Goal: Task Accomplishment & Management: Manage account settings

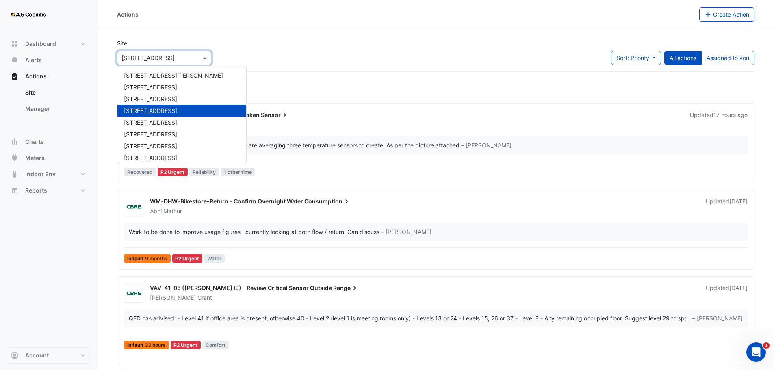
click at [205, 60] on span at bounding box center [206, 58] width 10 height 9
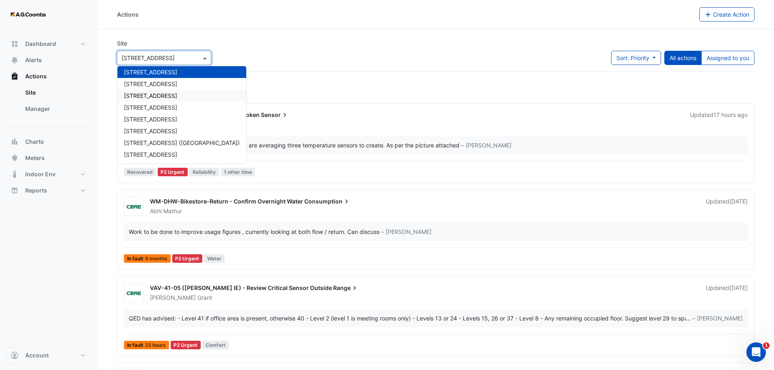
click at [164, 93] on div "[STREET_ADDRESS]" at bounding box center [181, 96] width 129 height 12
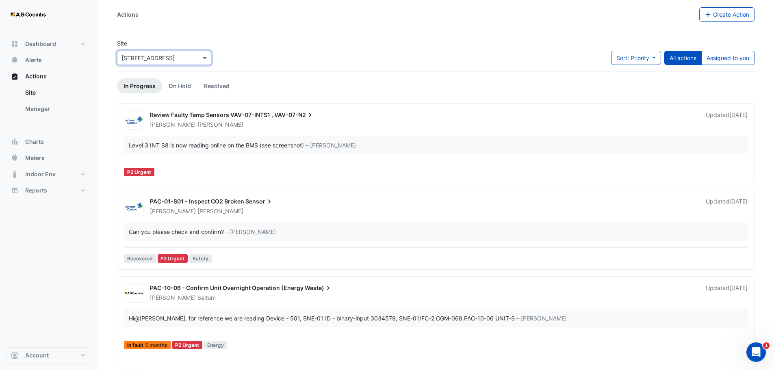
click at [342, 117] on div "Review Faulty Temp Sensors VAV-07-INTS1 , VAV-07-N2" at bounding box center [423, 116] width 546 height 10
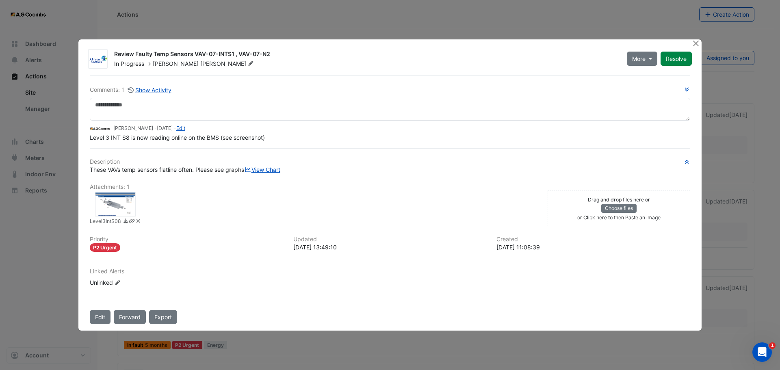
click at [117, 201] on div at bounding box center [115, 204] width 41 height 24
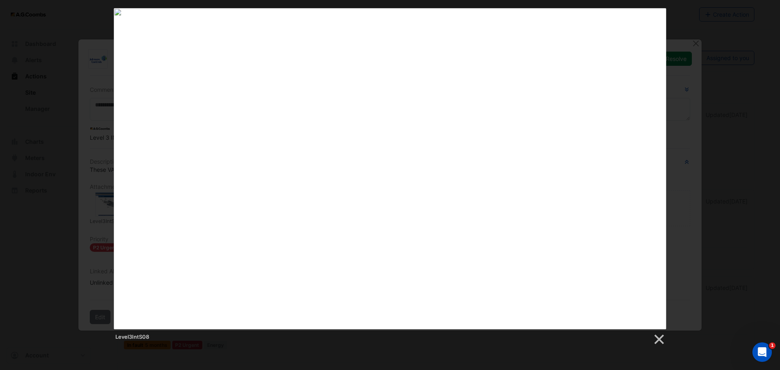
click at [691, 114] on div "Level3IntS08" at bounding box center [390, 176] width 780 height 337
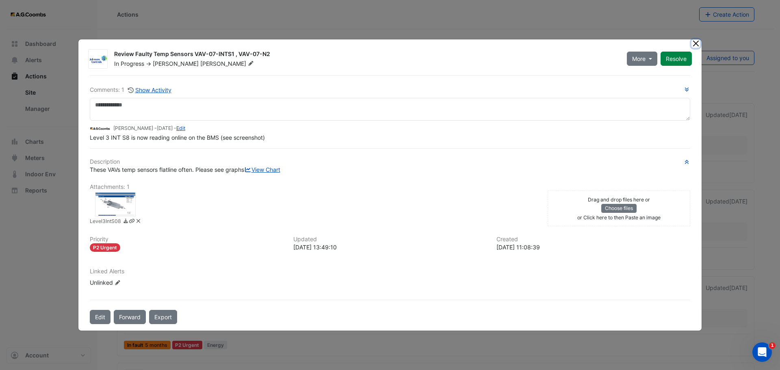
click at [698, 39] on button "Close" at bounding box center [695, 43] width 9 height 9
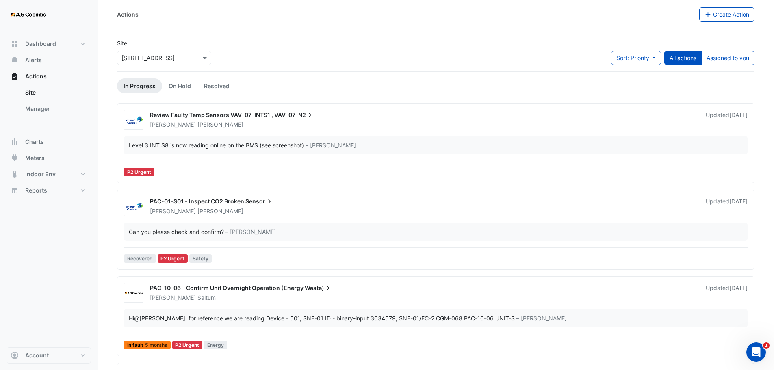
click at [342, 131] on div "Review Faulty Temp Sensors VAV-07-INTS1 , VAV-07-N2 Ryan Monahan Updated 4 week…" at bounding box center [436, 144] width 630 height 69
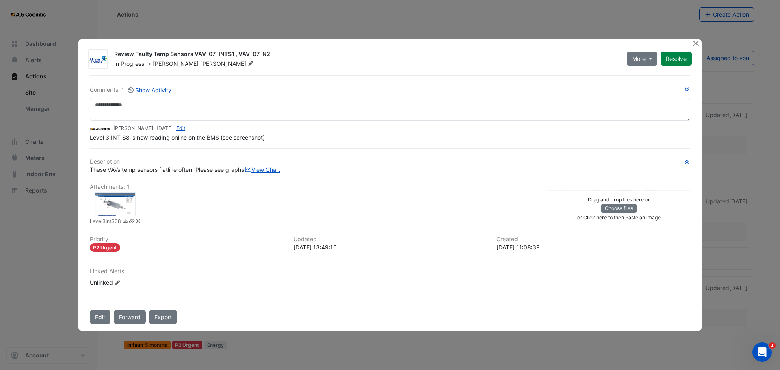
drag, startPoint x: 222, startPoint y: 45, endPoint x: 293, endPoint y: 45, distance: 70.7
click at [293, 50] on div "Review Faulty Temp Sensors VAV-07-INTS1 , VAV-07-N2" at bounding box center [365, 55] width 503 height 10
click at [330, 174] on div "These VAVs temp sensors flatline often. Please see graphs View Chart" at bounding box center [390, 169] width 600 height 9
click at [659, 221] on div "Drag and drop files here or Choose files or Click here to then Paste an image" at bounding box center [618, 208] width 139 height 27
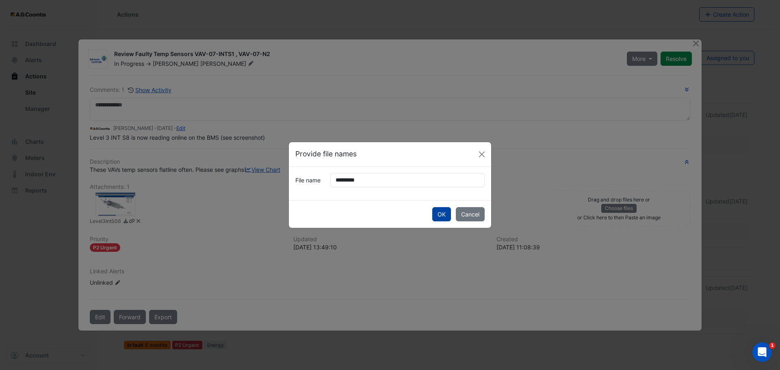
click at [437, 217] on button "OK" at bounding box center [441, 214] width 19 height 14
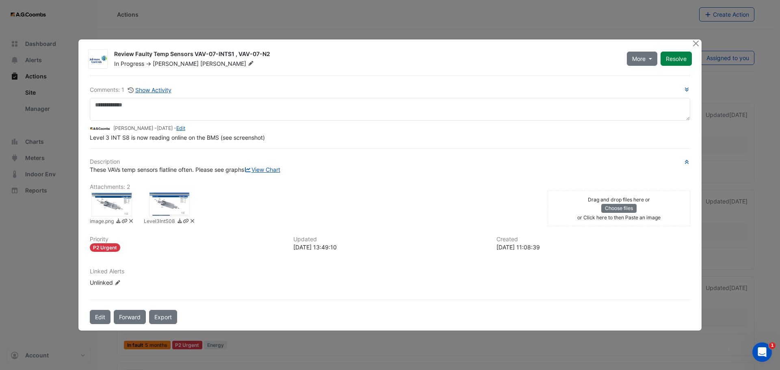
click at [666, 222] on div "Drag and drop files here or Choose files or Click here to then Paste an image" at bounding box center [618, 208] width 139 height 27
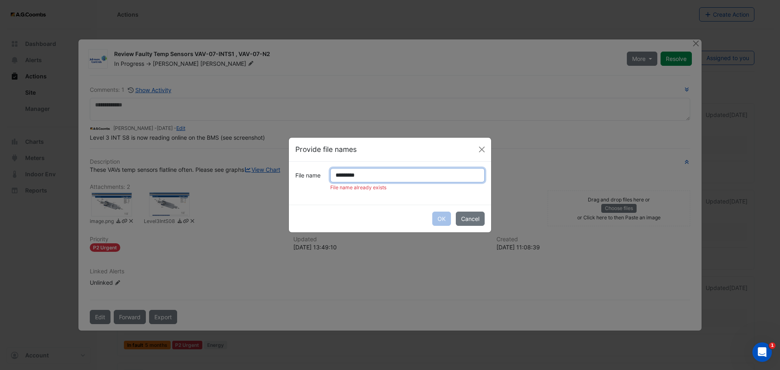
click at [385, 170] on input "*********" at bounding box center [407, 175] width 154 height 14
click at [352, 174] on input "*********" at bounding box center [407, 175] width 154 height 14
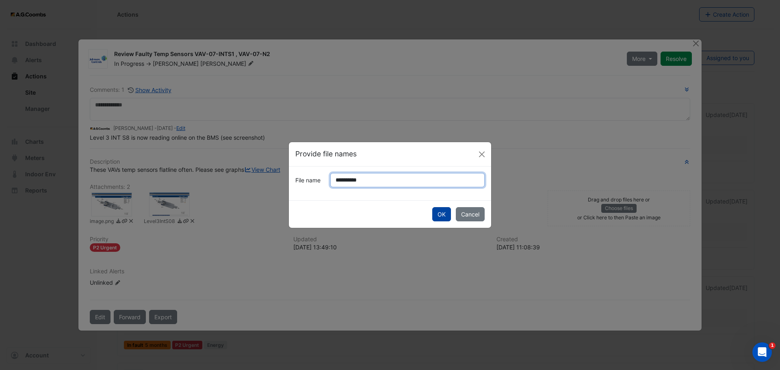
type input "**********"
click at [439, 214] on button "OK" at bounding box center [441, 214] width 19 height 14
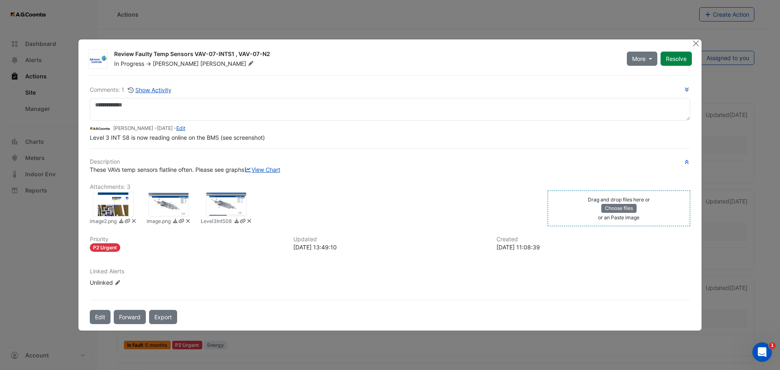
click at [256, 88] on div "Comments: 1 Show Activity Brendan Sadler - 4 weeks ago - Edit Level 3 INT S8 is…" at bounding box center [390, 113] width 600 height 56
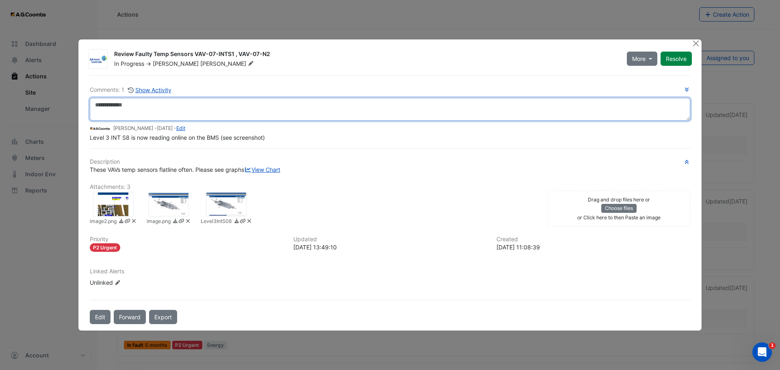
click at [255, 102] on textarea at bounding box center [390, 109] width 600 height 23
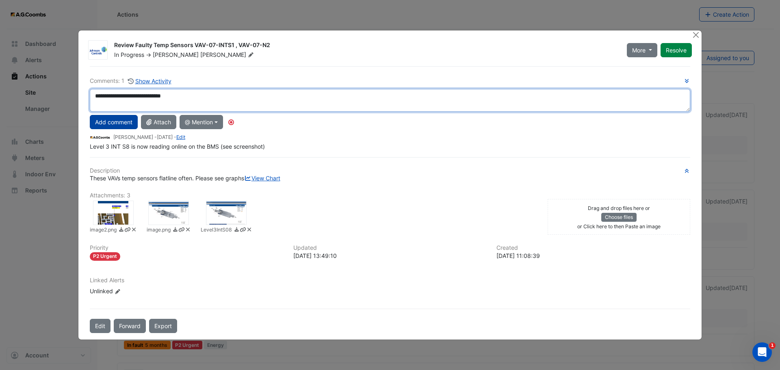
type textarea "**********"
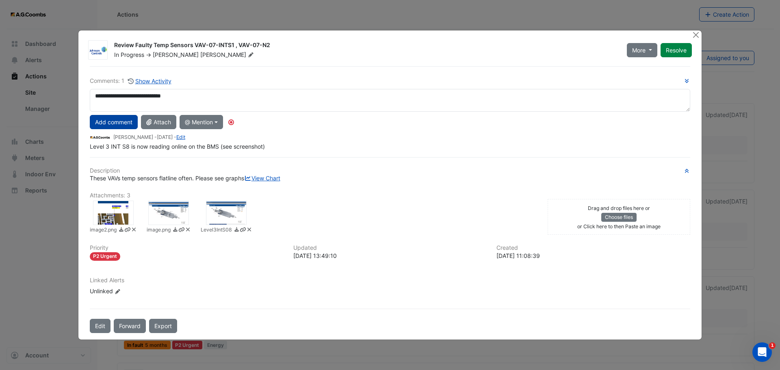
click at [130, 115] on button "Add comment" at bounding box center [114, 122] width 48 height 14
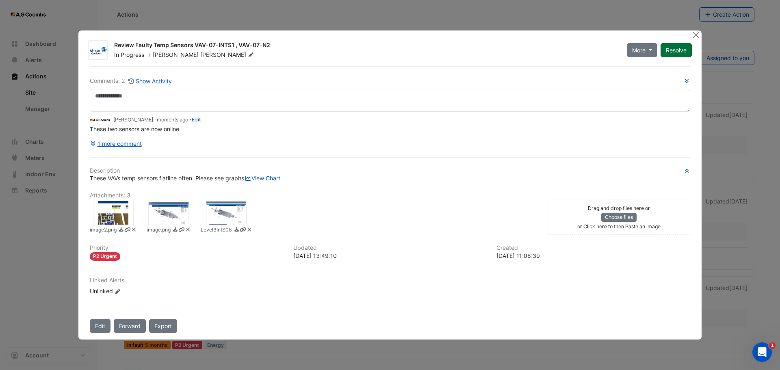
click at [674, 43] on button "Resolve" at bounding box center [675, 50] width 31 height 14
click at [694, 30] on button "Close" at bounding box center [695, 34] width 9 height 9
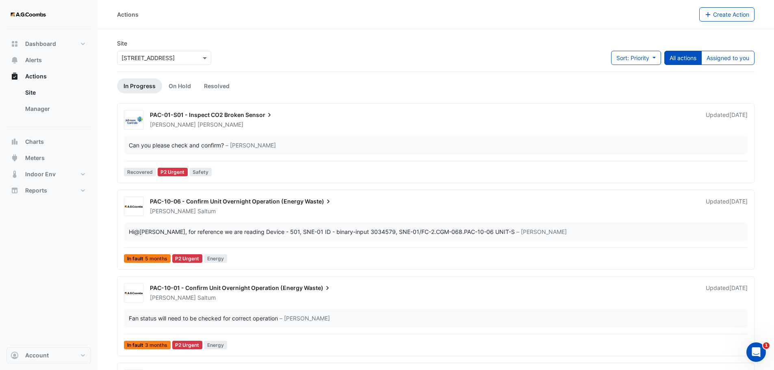
click at [625, 123] on div "Ryan Monahan" at bounding box center [422, 125] width 547 height 8
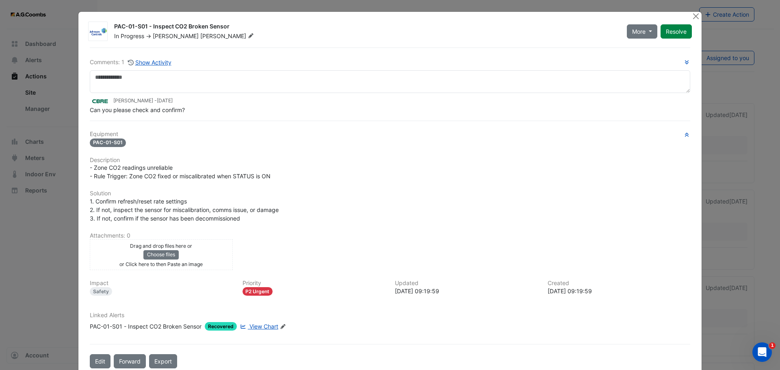
click at [207, 257] on div "Drag and drop files here or Choose files or Click here to then Paste an image" at bounding box center [161, 254] width 139 height 27
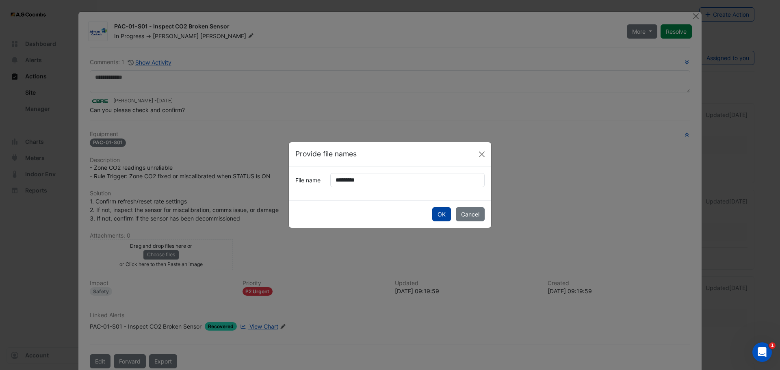
click at [441, 213] on button "OK" at bounding box center [441, 214] width 19 height 14
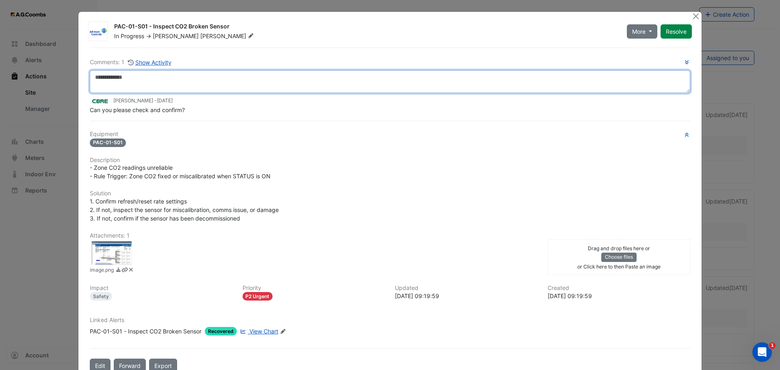
click at [166, 78] on textarea at bounding box center [390, 81] width 600 height 23
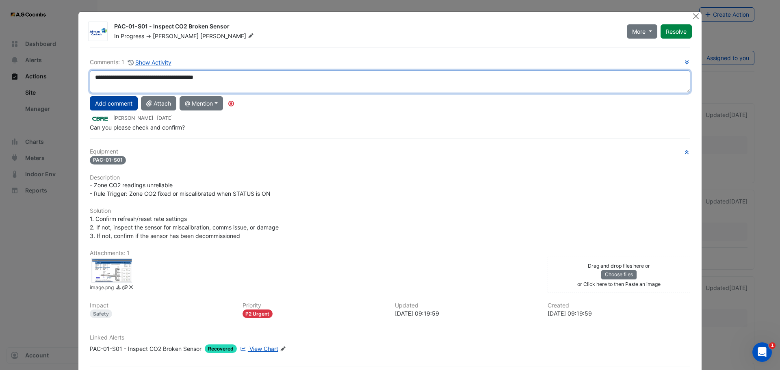
type textarea "**********"
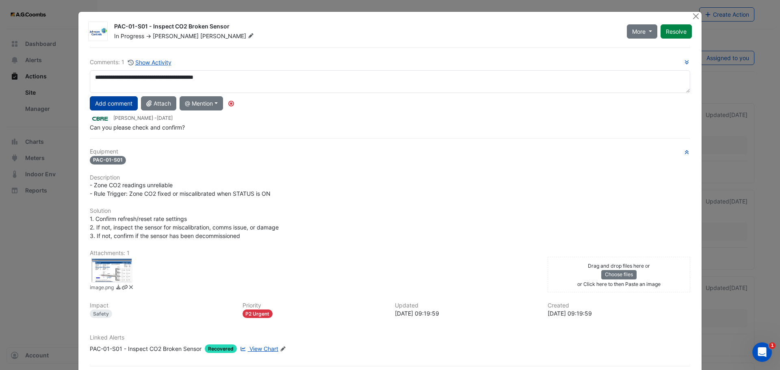
click at [107, 104] on button "Add comment" at bounding box center [114, 103] width 48 height 14
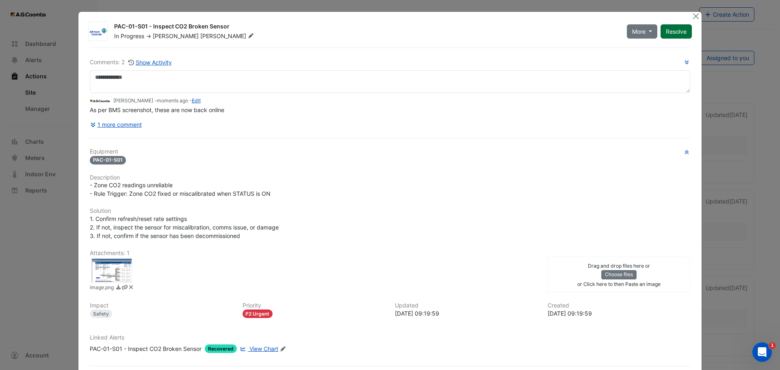
click at [681, 35] on button "Resolve" at bounding box center [675, 31] width 31 height 14
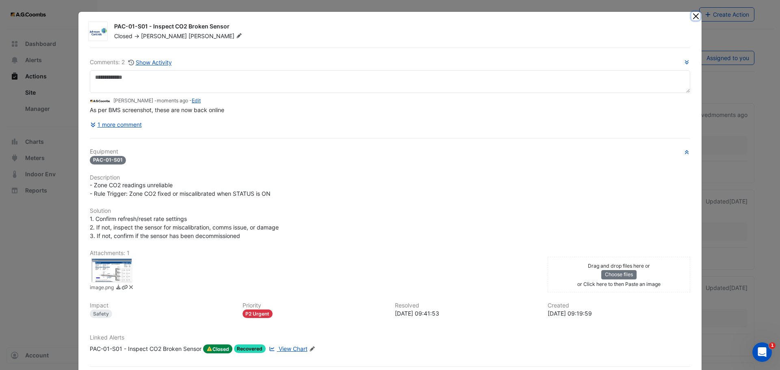
click at [691, 18] on button "Close" at bounding box center [695, 16] width 9 height 9
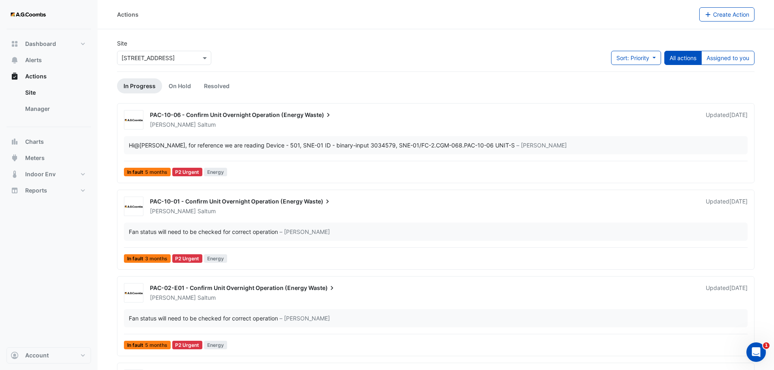
click at [439, 119] on div "PAC-10-06 - Confirm Unit Overnight Operation (Energy Waste)" at bounding box center [423, 116] width 546 height 10
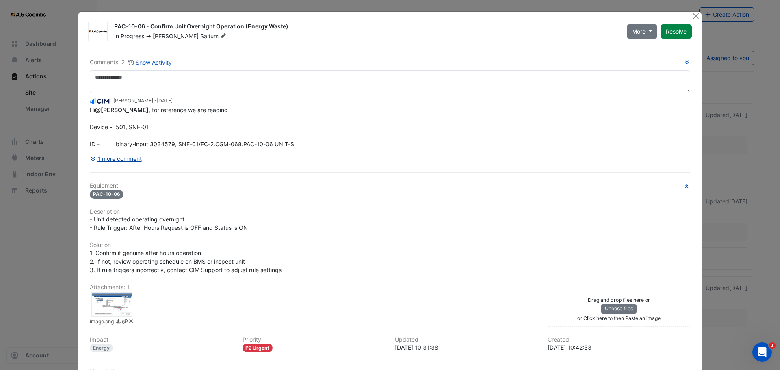
click at [120, 166] on button "1 more comment" at bounding box center [116, 158] width 52 height 14
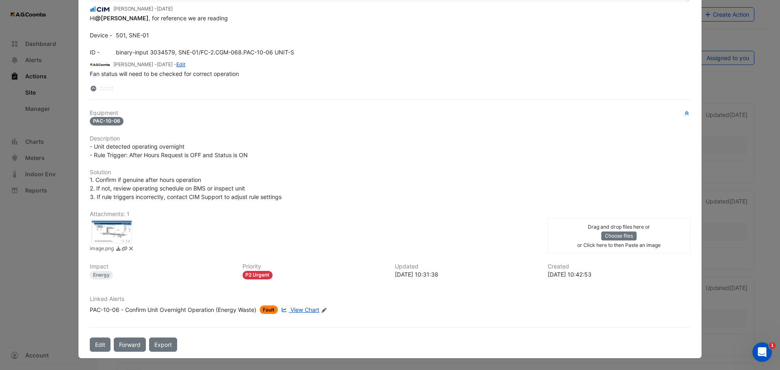
scroll to position [96, 0]
click at [100, 236] on div at bounding box center [111, 231] width 41 height 24
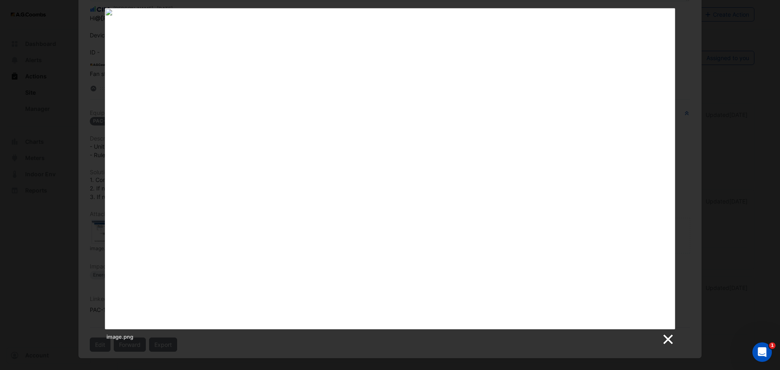
click at [665, 340] on link at bounding box center [667, 339] width 12 height 12
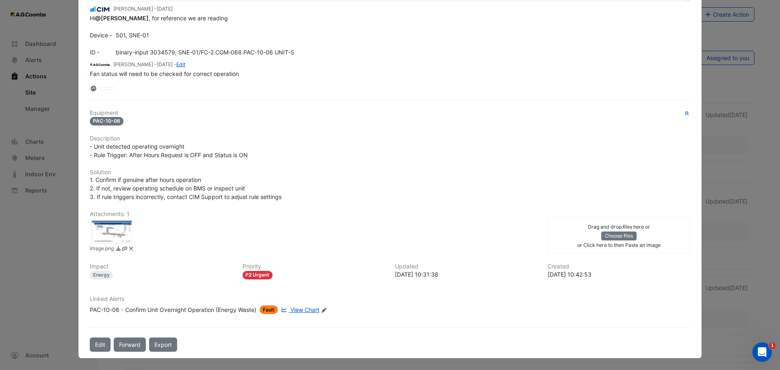
click at [732, 91] on ngb-modal-window "PAC-10-06 - Confirm Unit Overnight Operation (Energy Waste) In Progress -> Jake…" at bounding box center [390, 185] width 780 height 370
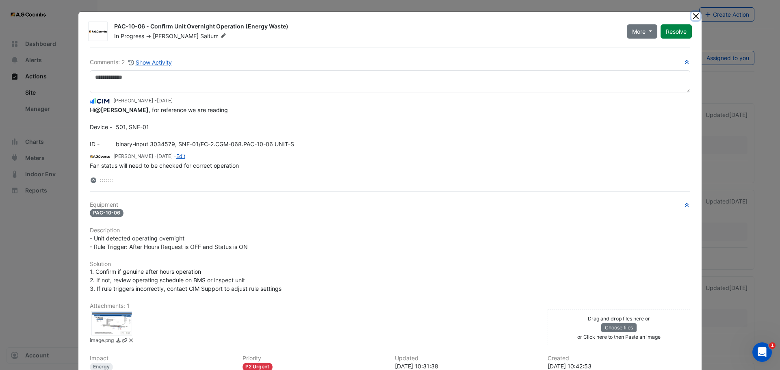
click at [695, 18] on button "Close" at bounding box center [695, 16] width 9 height 9
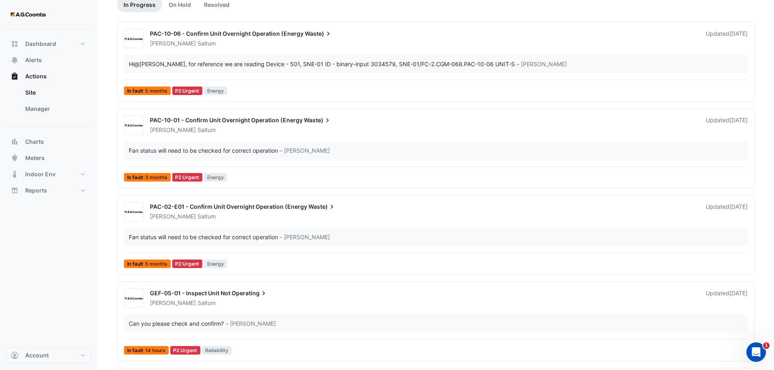
scroll to position [162, 0]
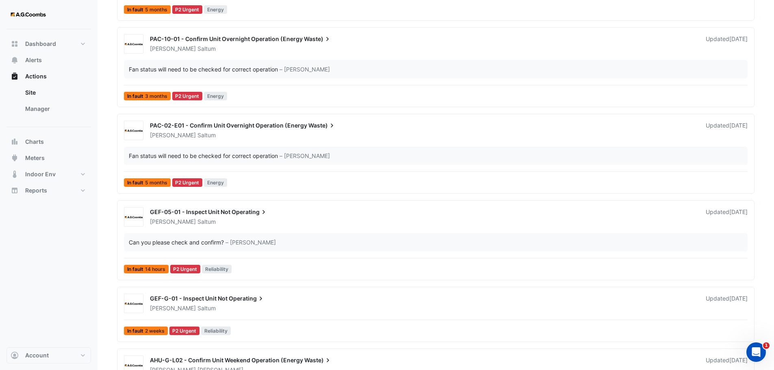
click at [294, 220] on div "Jake Saltum" at bounding box center [422, 222] width 547 height 8
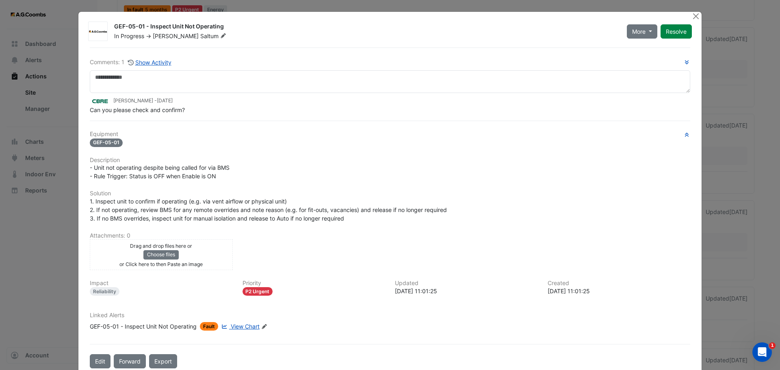
click at [239, 328] on span "View Chart" at bounding box center [245, 326] width 29 height 7
click at [693, 12] on button "Close" at bounding box center [695, 16] width 9 height 9
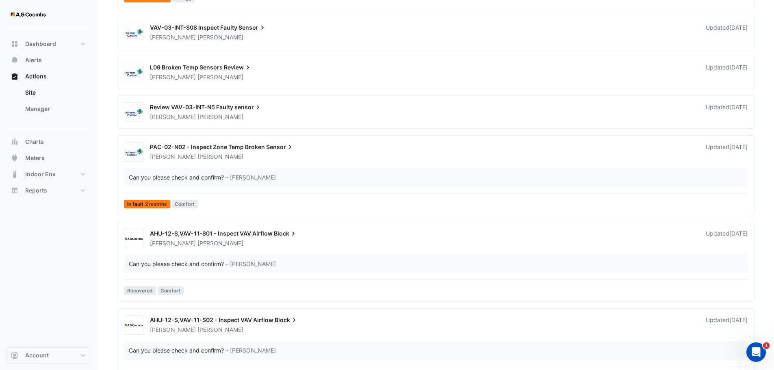
scroll to position [1015, 0]
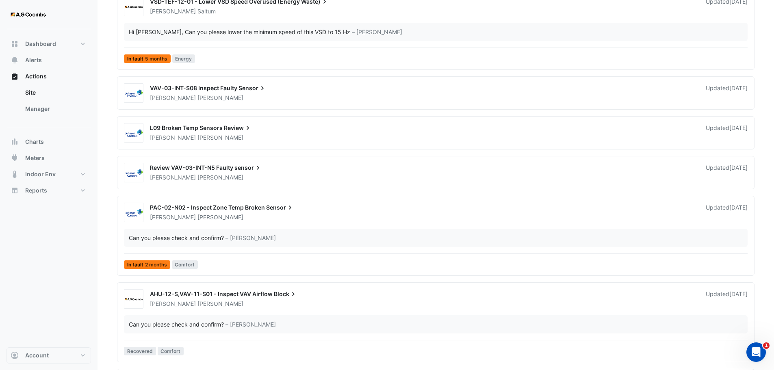
click at [458, 96] on div "Ryan Monahan" at bounding box center [422, 98] width 547 height 8
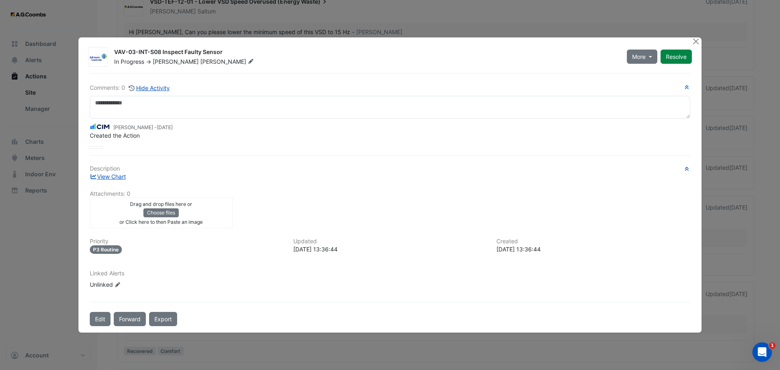
click at [479, 291] on div "Linked Alerts Unlinked Edit Linked Alerts" at bounding box center [390, 282] width 610 height 25
click at [190, 219] on div "Drag and drop files here or Choose files or Click here to then Paste an image" at bounding box center [161, 212] width 139 height 27
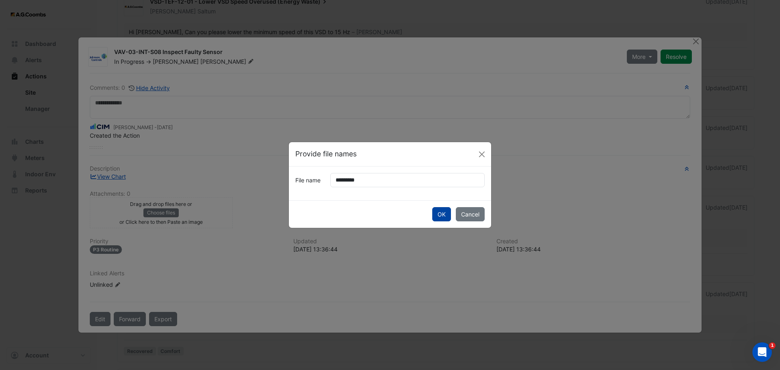
click at [442, 213] on button "OK" at bounding box center [441, 214] width 19 height 14
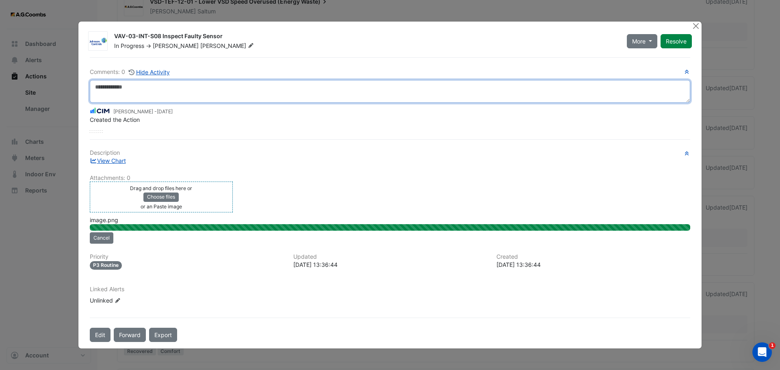
click at [157, 93] on textarea at bounding box center [390, 91] width 600 height 23
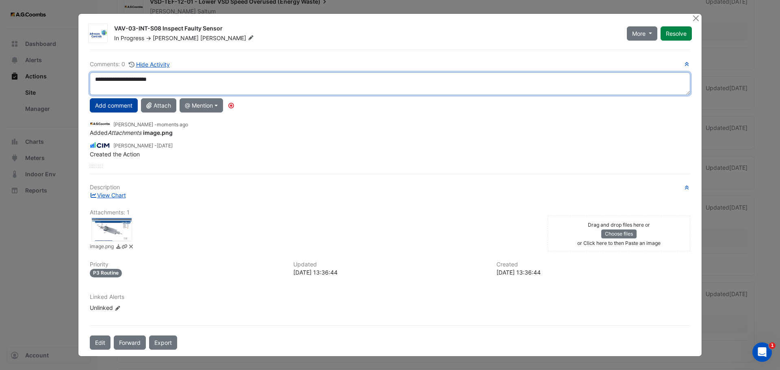
type textarea "**********"
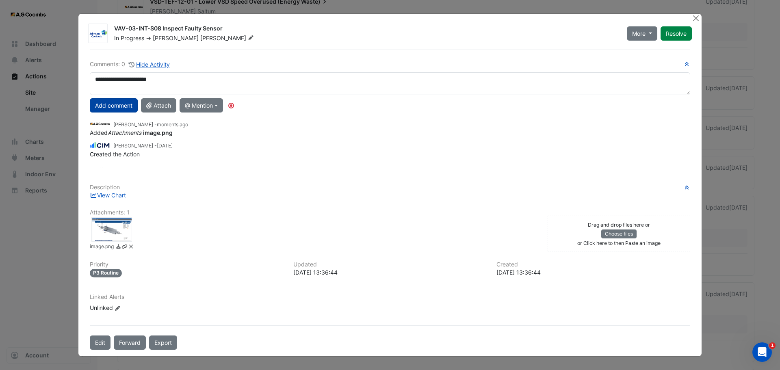
click at [116, 104] on button "Add comment" at bounding box center [114, 105] width 48 height 14
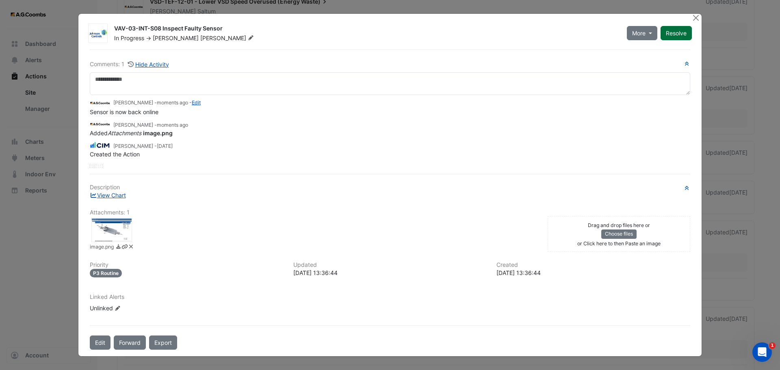
click at [673, 38] on button "Resolve" at bounding box center [675, 33] width 31 height 14
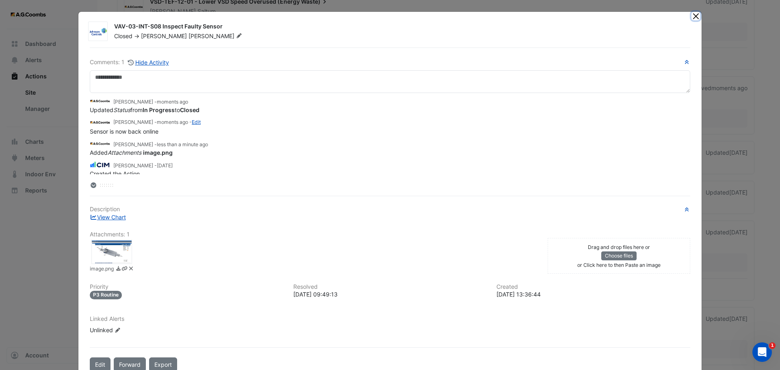
click at [694, 16] on button "Close" at bounding box center [695, 16] width 9 height 9
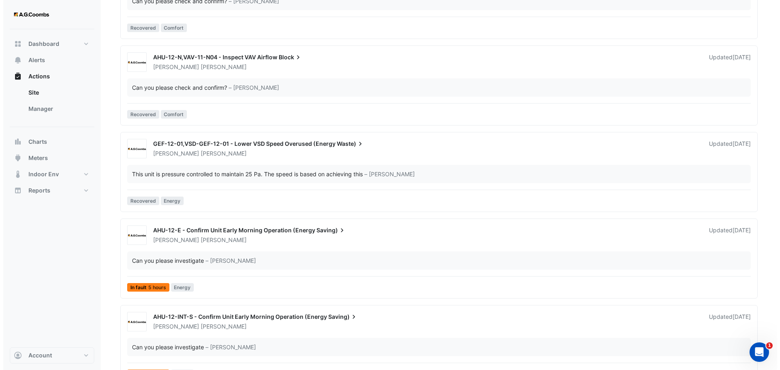
scroll to position [1543, 0]
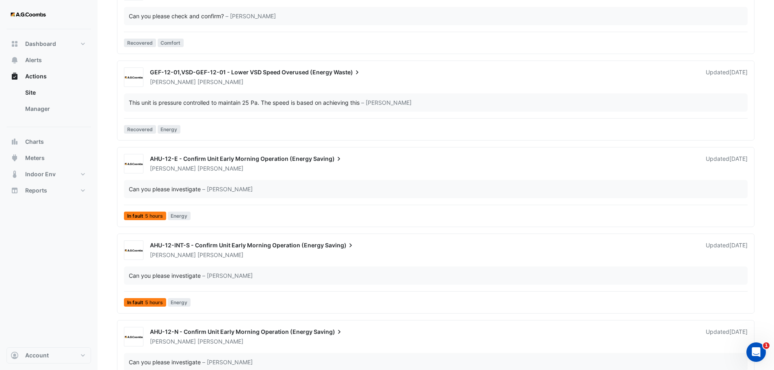
click at [268, 259] on div "Brendan Sadler" at bounding box center [422, 255] width 547 height 8
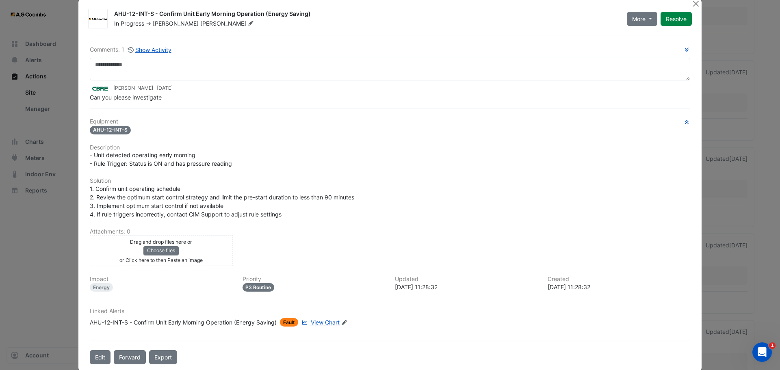
scroll to position [25, 0]
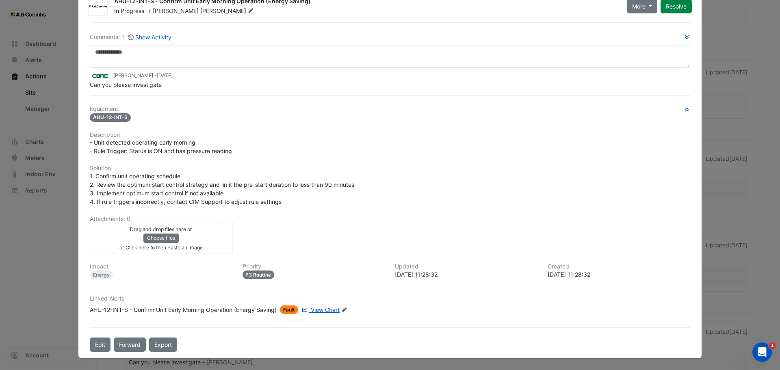
click at [325, 307] on span "View Chart" at bounding box center [325, 309] width 29 height 7
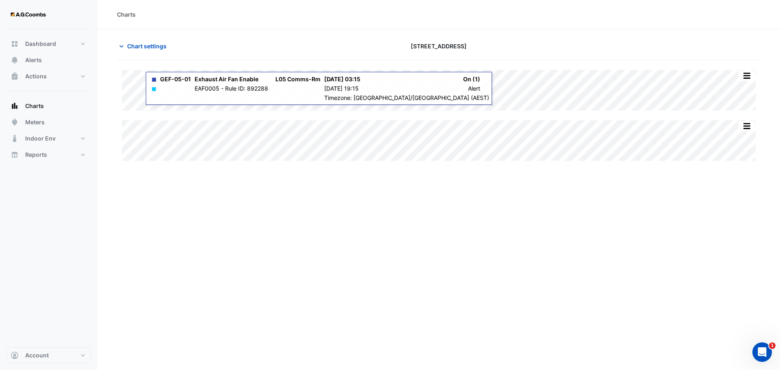
click at [634, 244] on div "Charts Chart settings [STREET_ADDRESS] Split All Split None Print Save as JPEG …" at bounding box center [438, 185] width 682 height 370
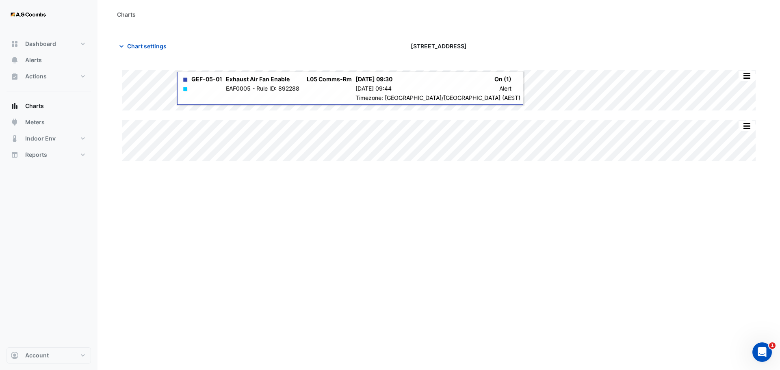
click at [376, 233] on div "Charts Chart settings [STREET_ADDRESS] Split All Split None Print Save as JPEG …" at bounding box center [438, 185] width 682 height 370
